Goal: Task Accomplishment & Management: Manage account settings

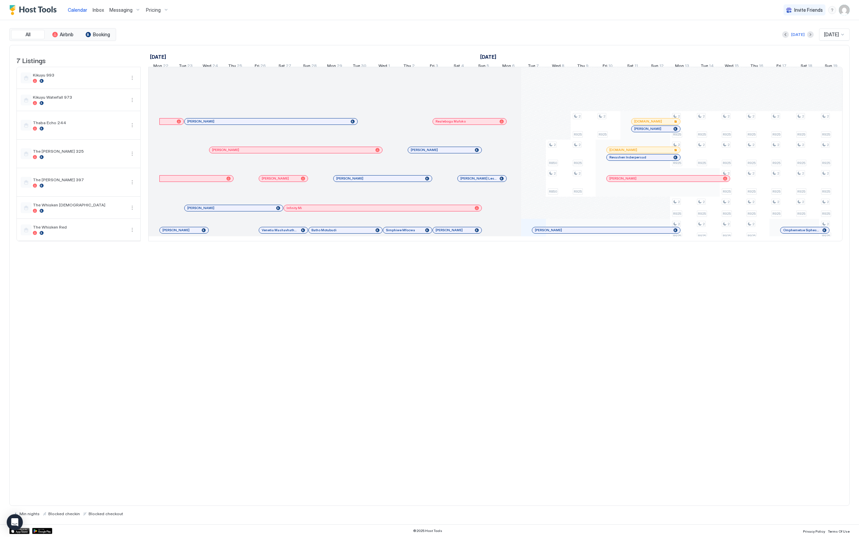
scroll to position [0, 373]
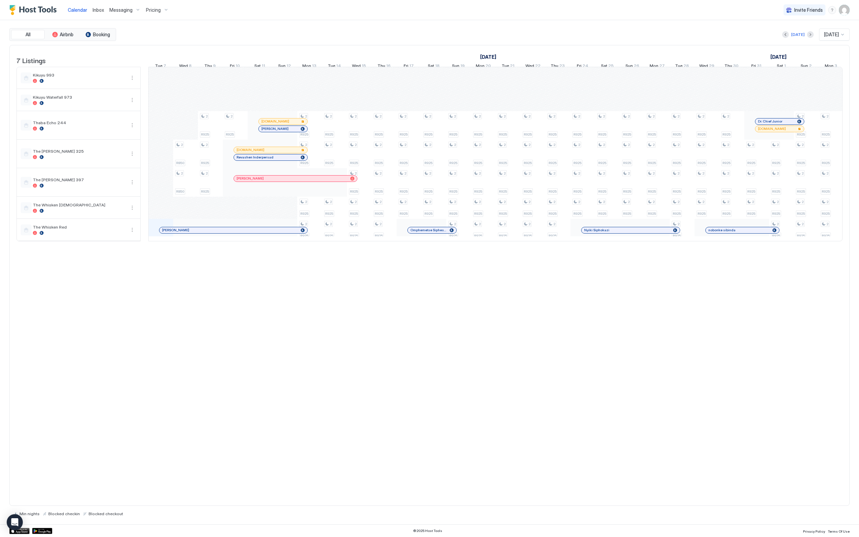
click at [842, 11] on img "User profile" at bounding box center [844, 10] width 11 height 11
click at [789, 38] on span "Settings" at bounding box center [784, 38] width 18 height 6
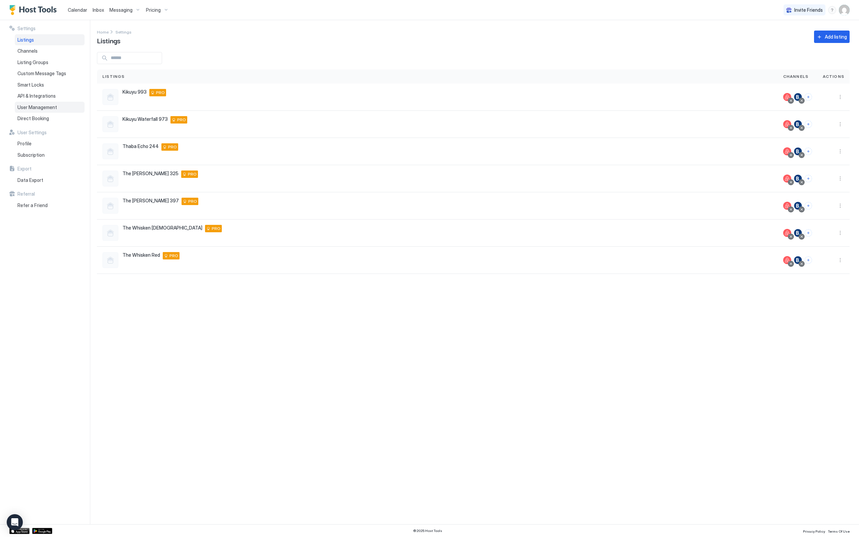
click at [38, 105] on span "User Management" at bounding box center [37, 107] width 40 height 6
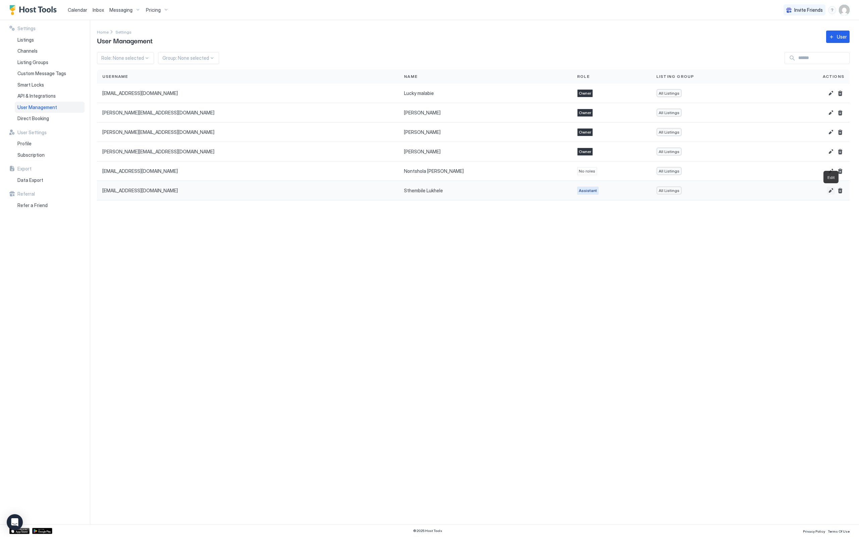
click at [829, 190] on button "Edit" at bounding box center [830, 190] width 8 height 8
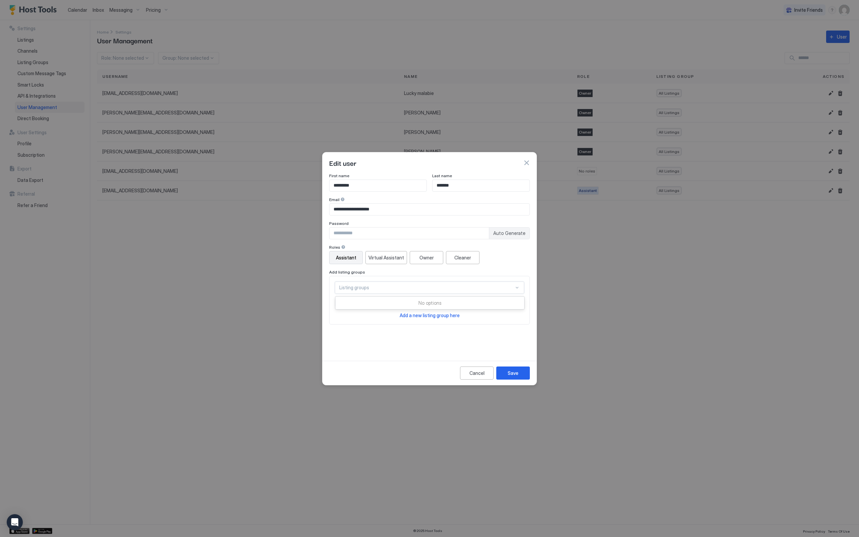
click at [516, 287] on div at bounding box center [516, 287] width 5 height 5
click at [524, 265] on div "Roles Assistant Virtual Assistant Owner Cleaner Add listing groups Use Up and D…" at bounding box center [429, 285] width 201 height 80
click at [475, 371] on div "Cancel" at bounding box center [476, 372] width 15 height 7
